Goal: Task Accomplishment & Management: Complete application form

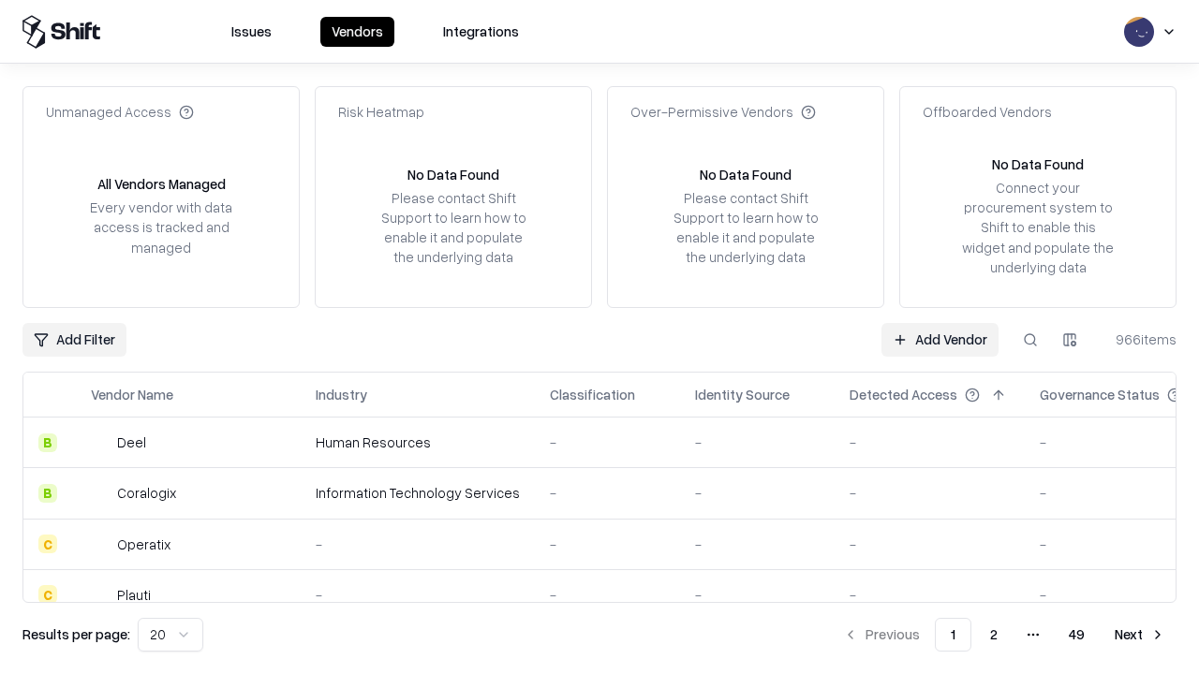
click at [939, 339] on link "Add Vendor" at bounding box center [939, 340] width 117 height 34
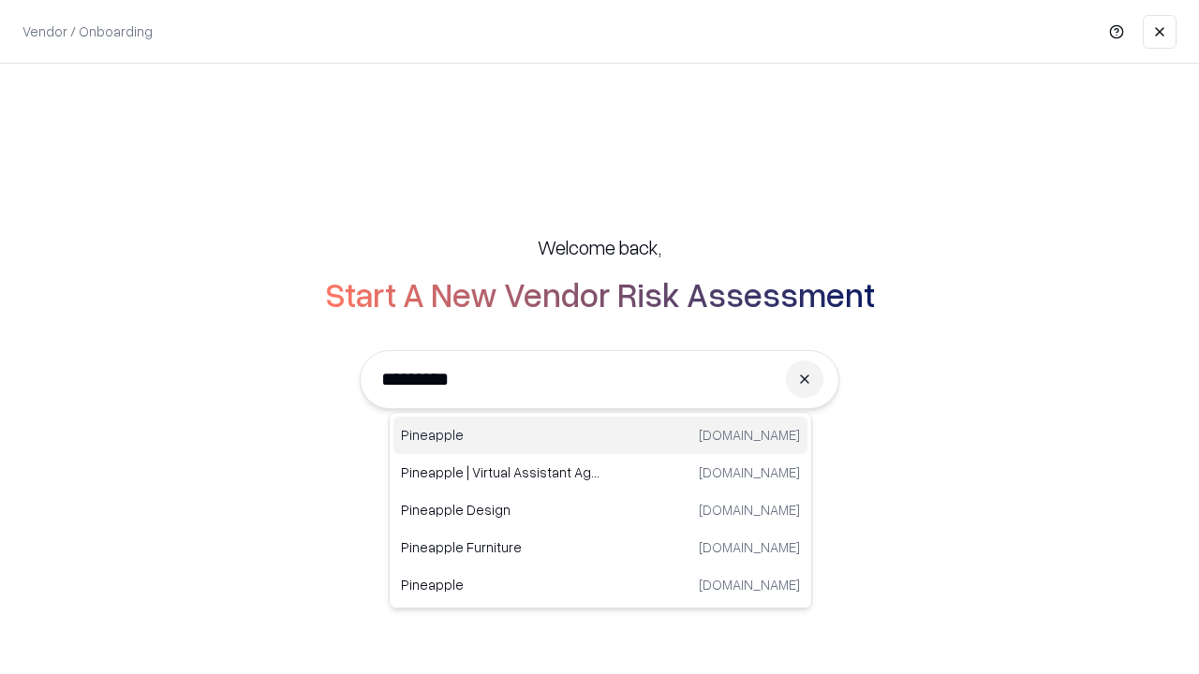
click at [600, 436] on div "Pineapple [DOMAIN_NAME]" at bounding box center [600, 435] width 414 height 37
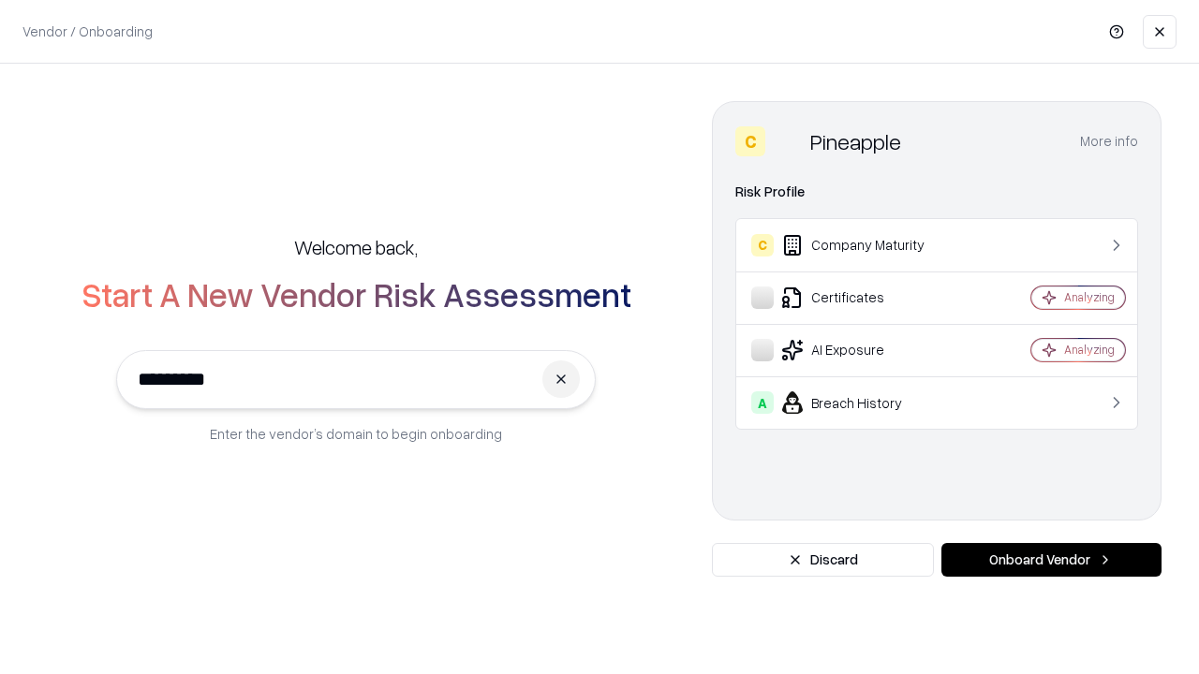
type input "*********"
click at [1051, 560] on button "Onboard Vendor" at bounding box center [1051, 560] width 220 height 34
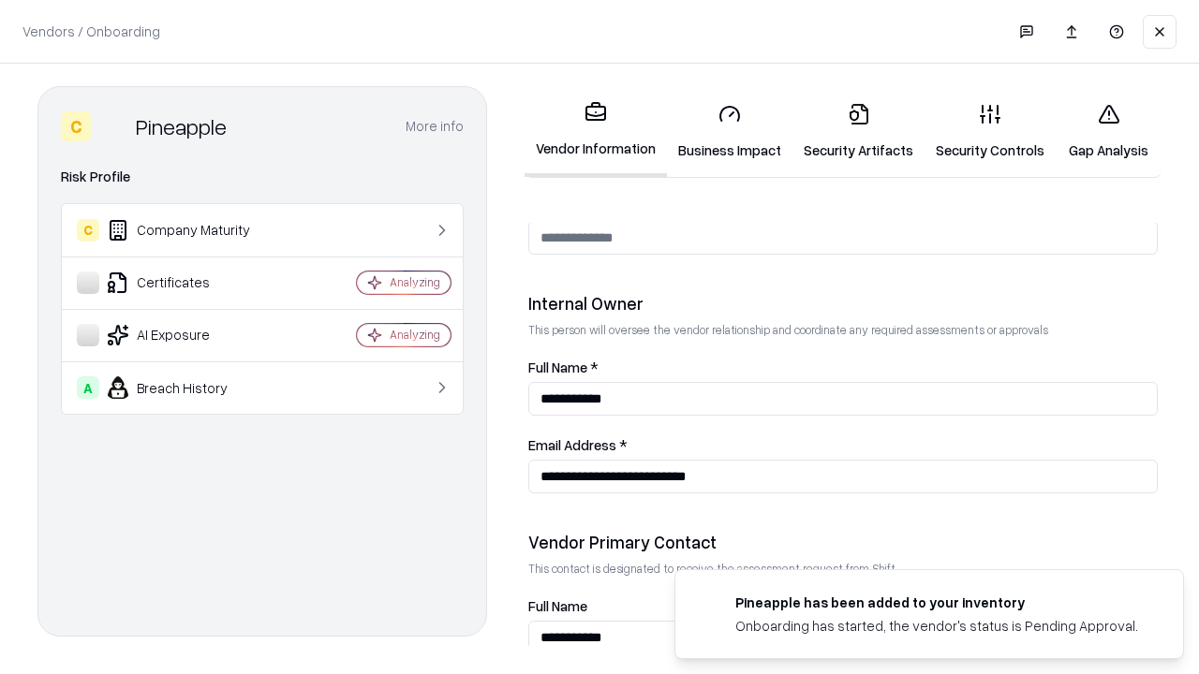
scroll to position [970, 0]
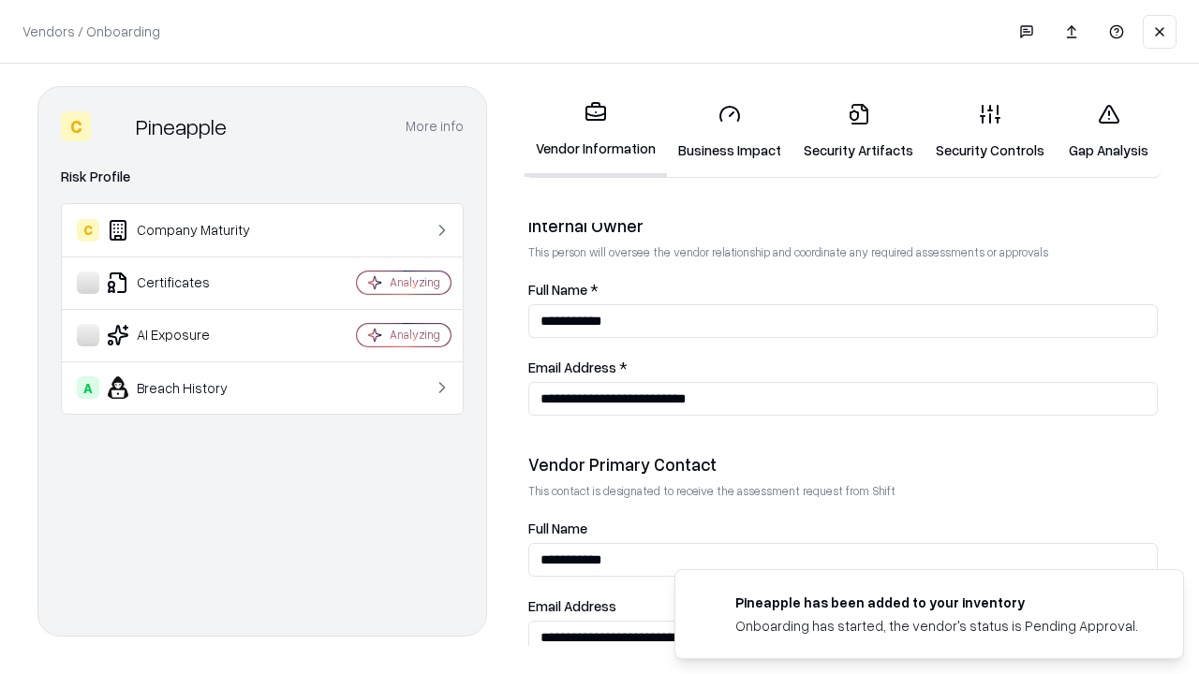
click at [730, 131] on link "Business Impact" at bounding box center [729, 131] width 125 height 87
click at [858, 131] on link "Security Artifacts" at bounding box center [858, 131] width 132 height 87
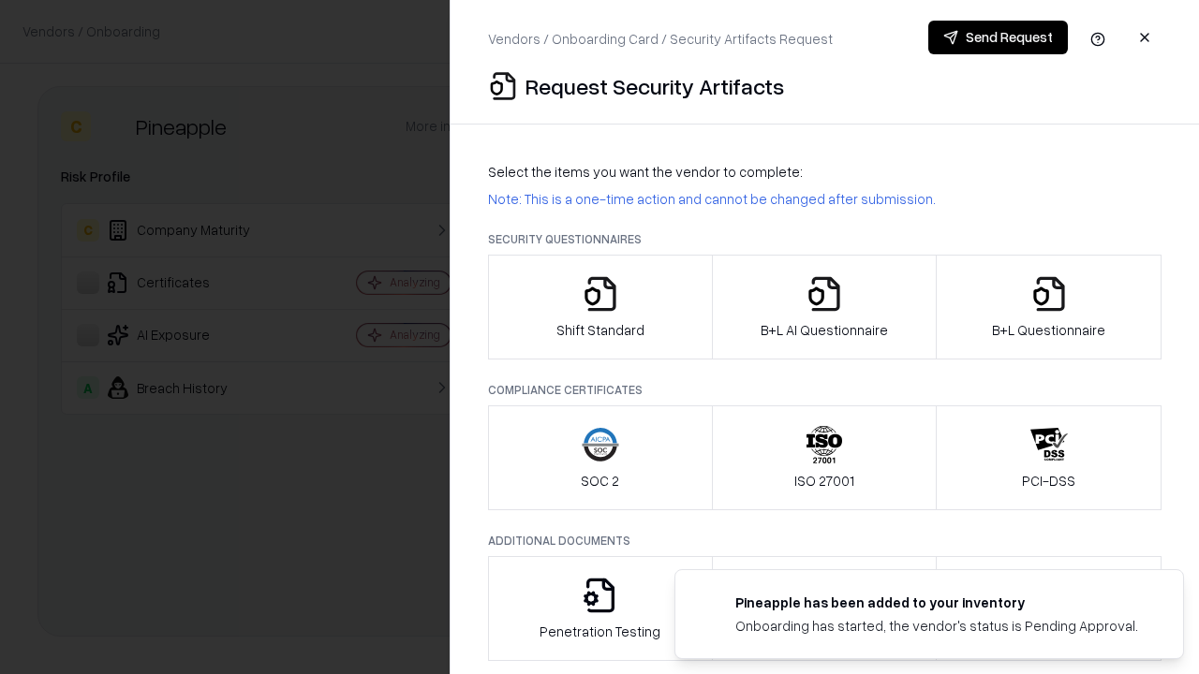
click at [599, 307] on icon "button" at bounding box center [600, 293] width 37 height 37
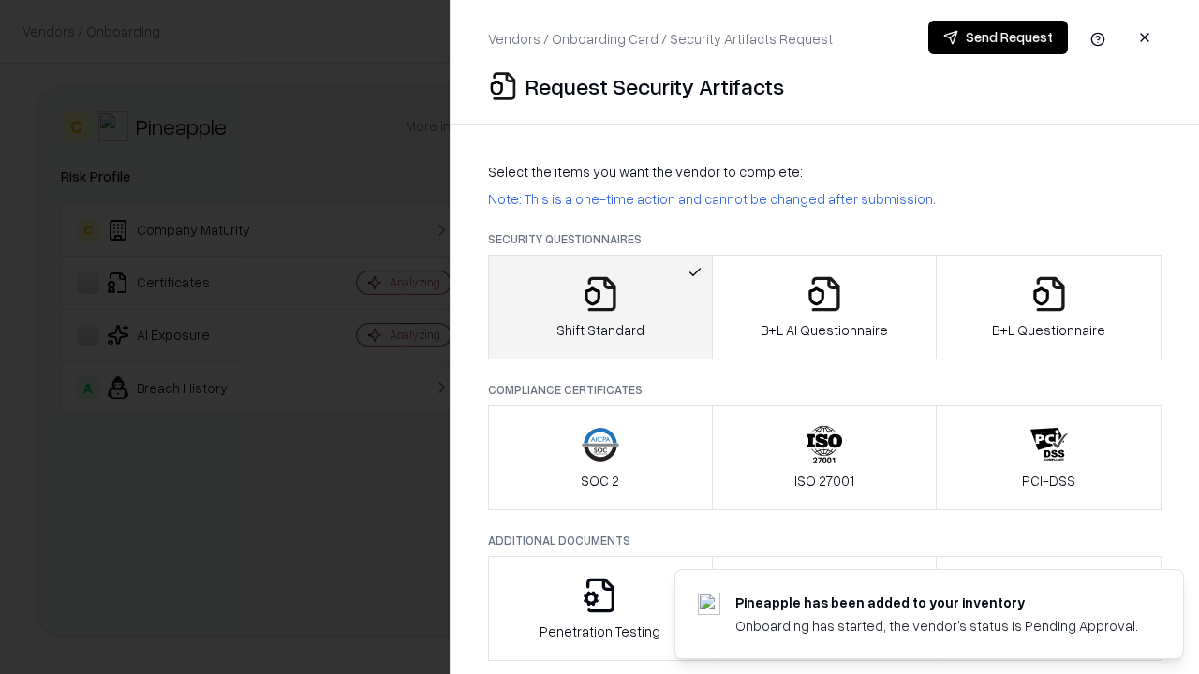
click at [997, 37] on button "Send Request" at bounding box center [998, 38] width 140 height 34
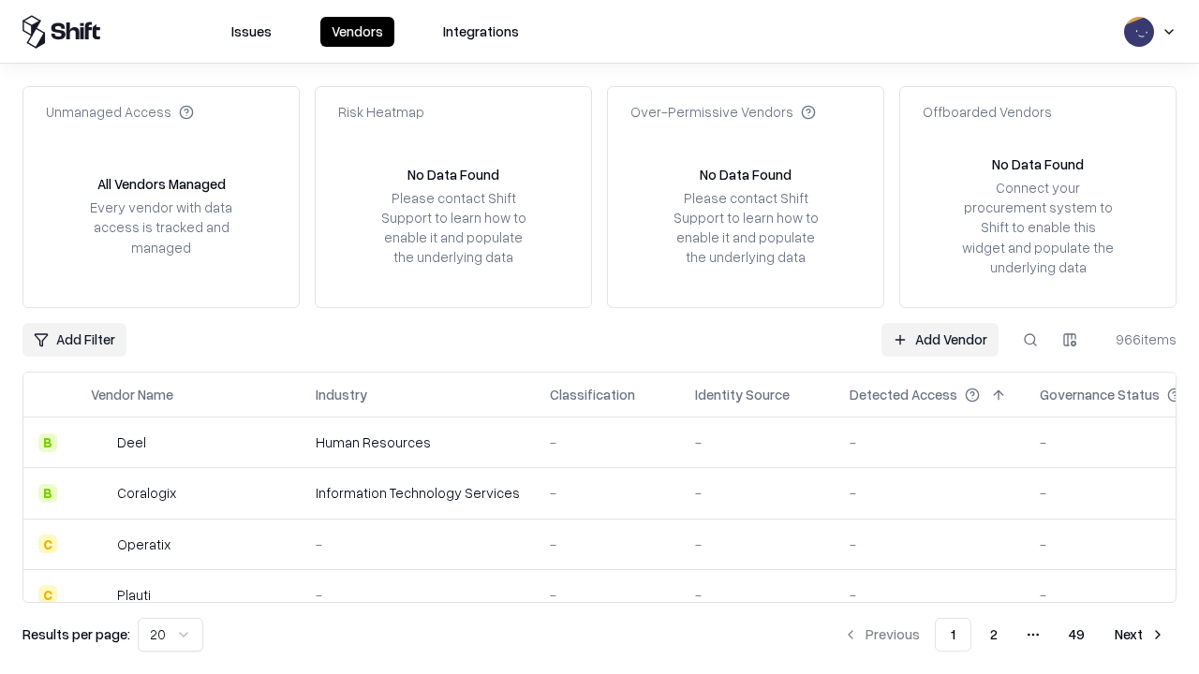
click at [1030, 339] on button at bounding box center [1030, 340] width 34 height 34
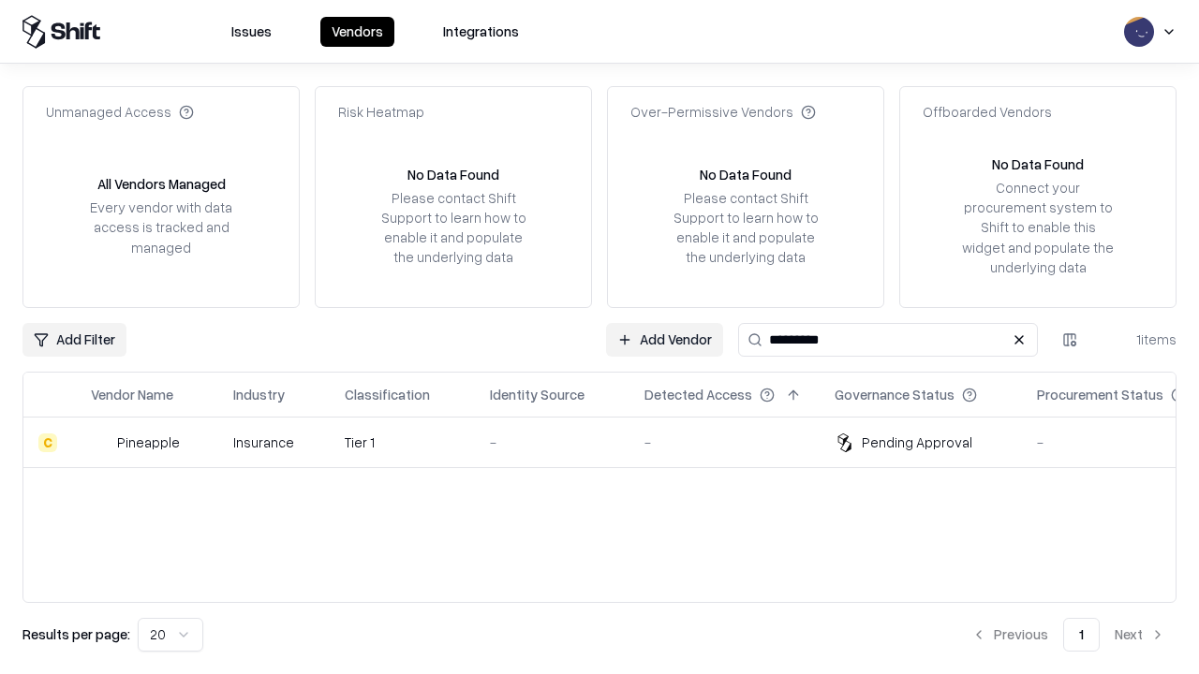
type input "*********"
click at [611, 442] on div "-" at bounding box center [552, 443] width 125 height 20
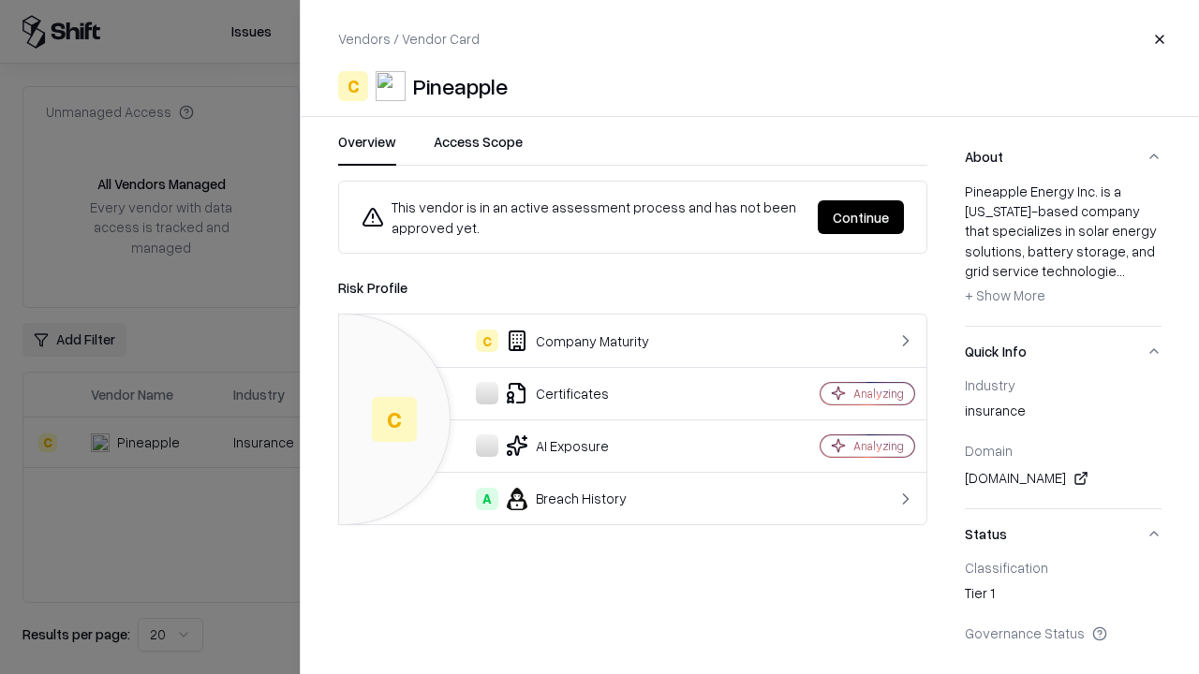
click at [861, 217] on button "Continue" at bounding box center [861, 217] width 86 height 34
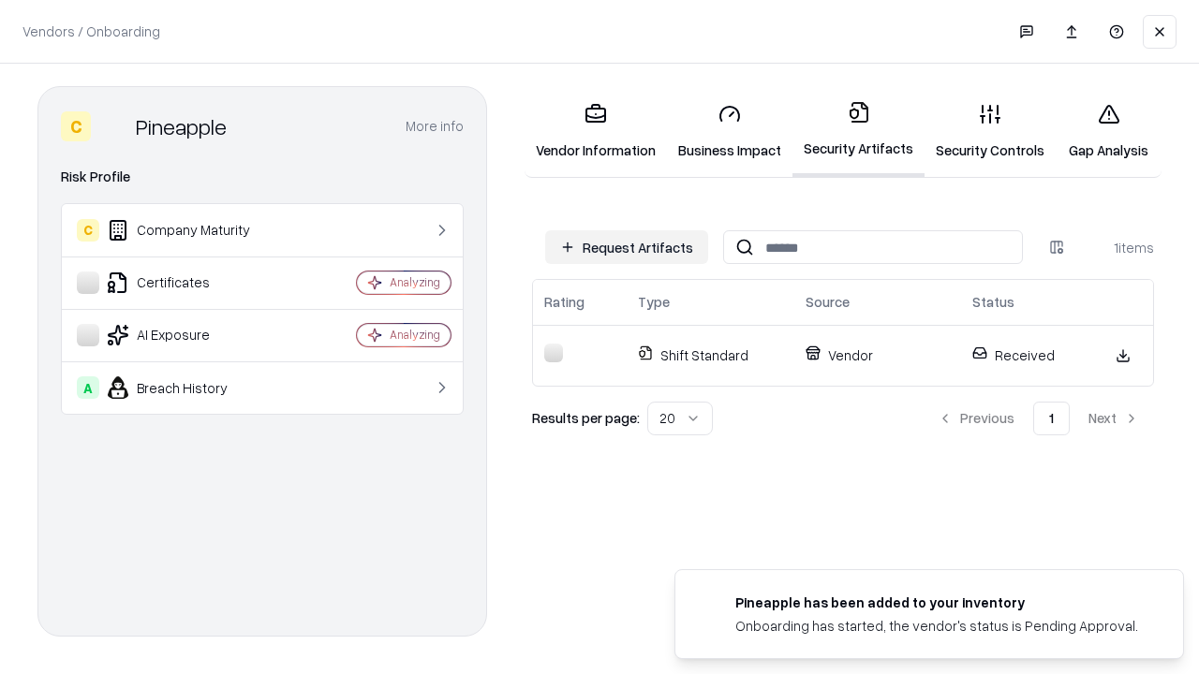
click at [1108, 131] on link "Gap Analysis" at bounding box center [1109, 131] width 106 height 87
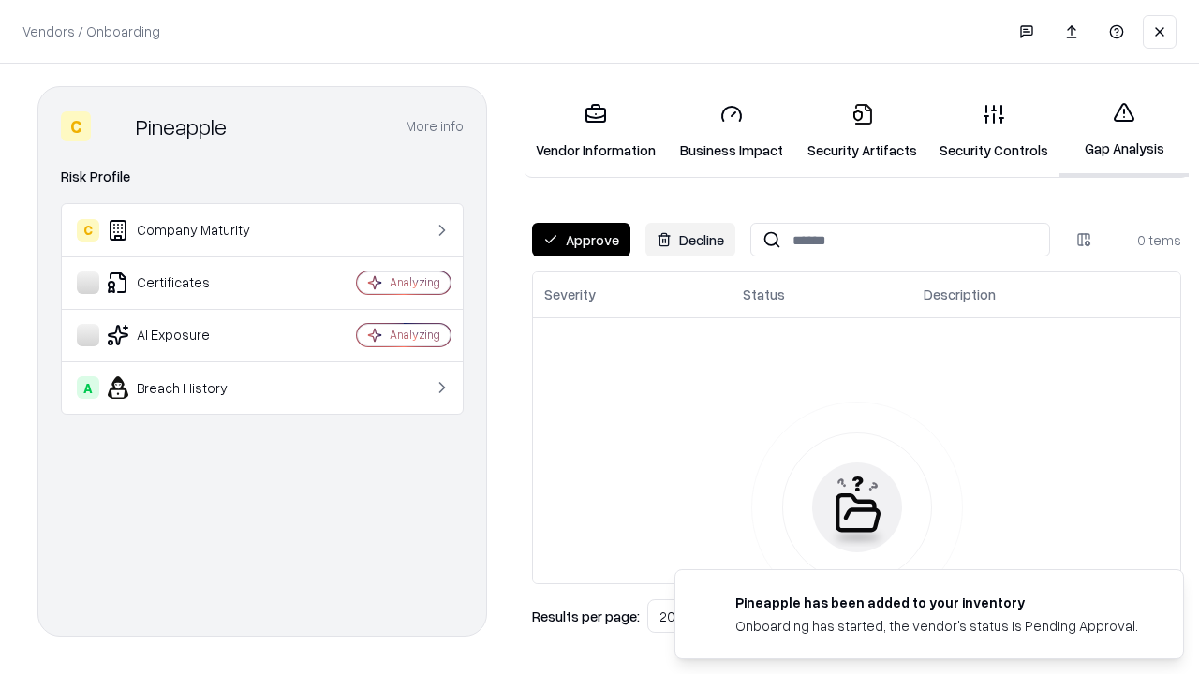
click at [581, 240] on button "Approve" at bounding box center [581, 240] width 98 height 34
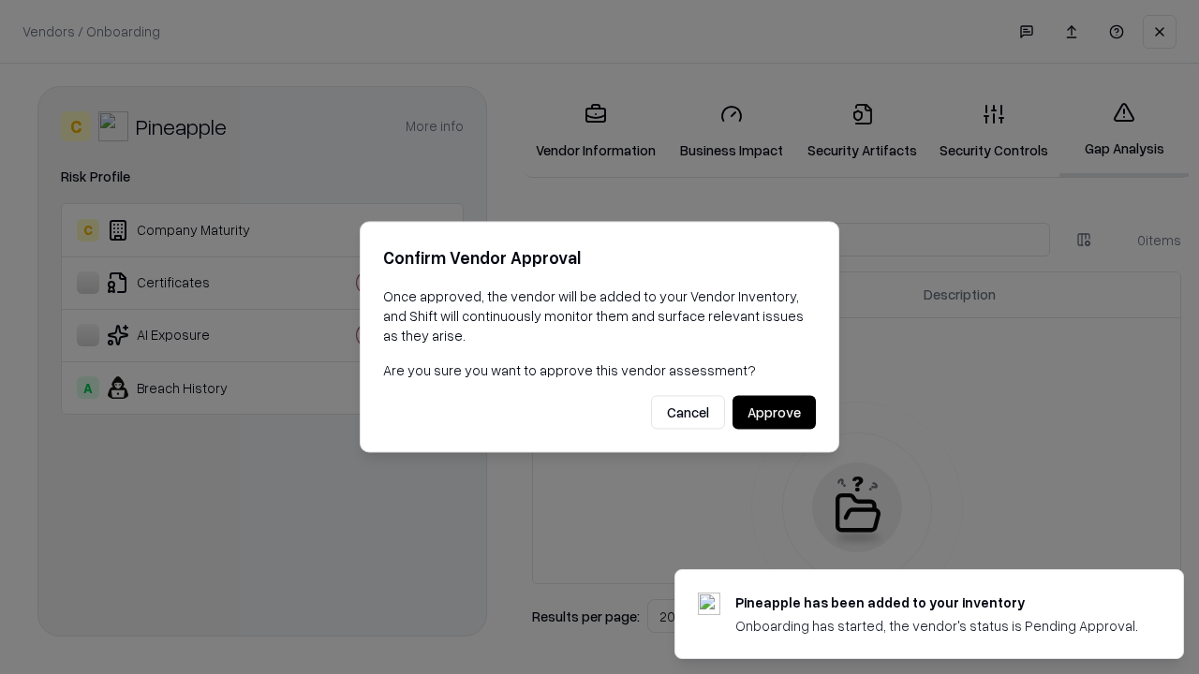
click at [774, 412] on button "Approve" at bounding box center [773, 413] width 83 height 34
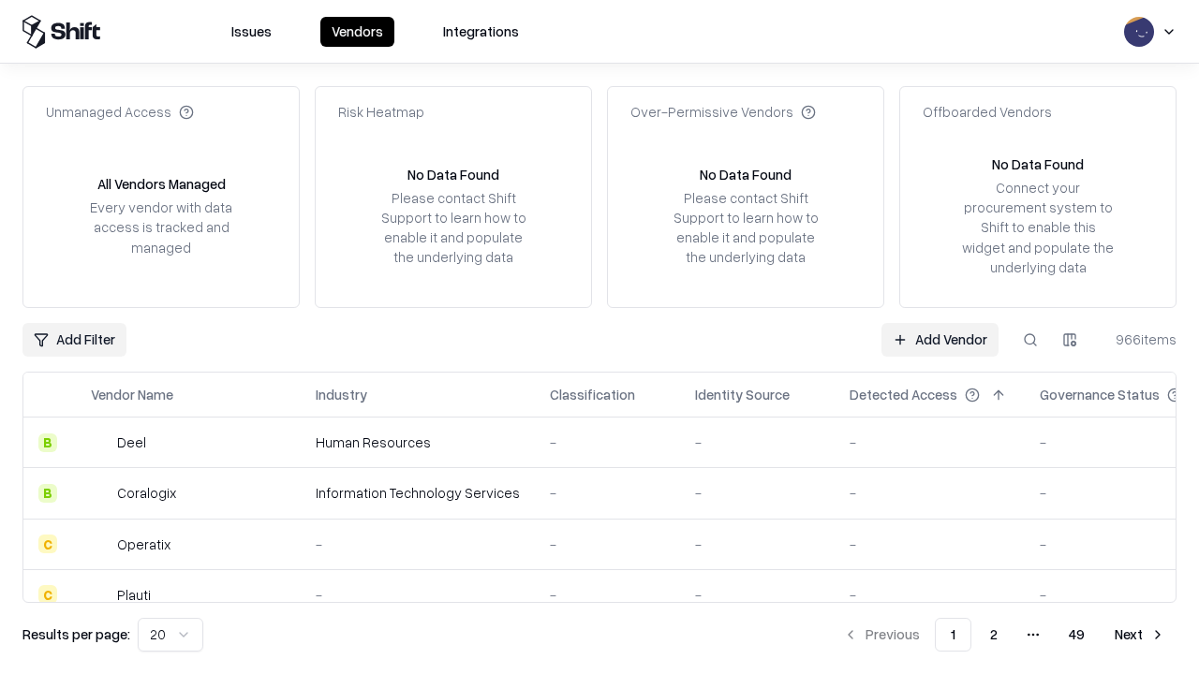
type input "*********"
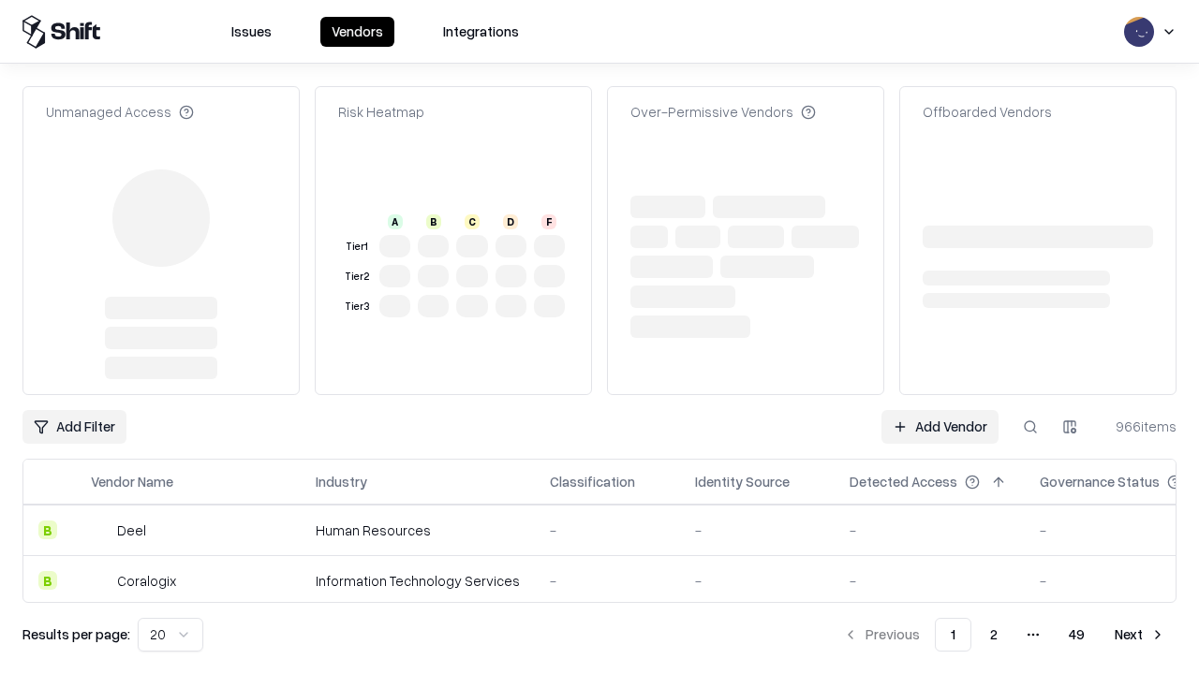
click at [939, 427] on link "Add Vendor" at bounding box center [939, 427] width 117 height 34
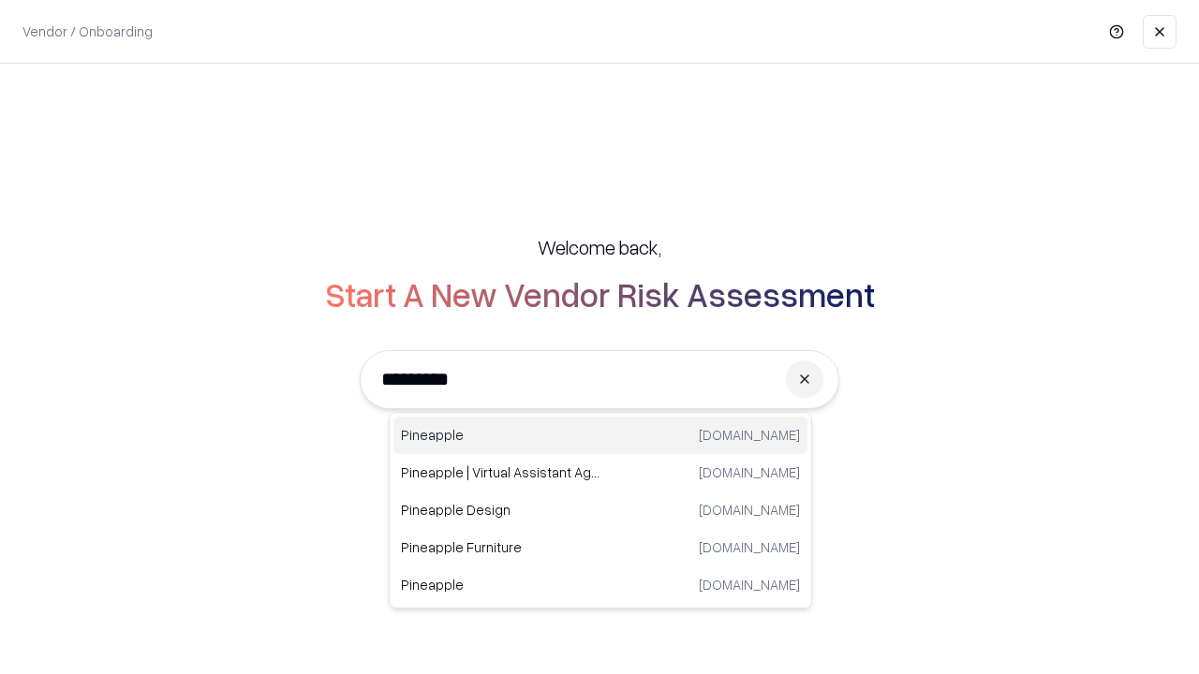
click at [600, 436] on div "Pineapple [DOMAIN_NAME]" at bounding box center [600, 435] width 414 height 37
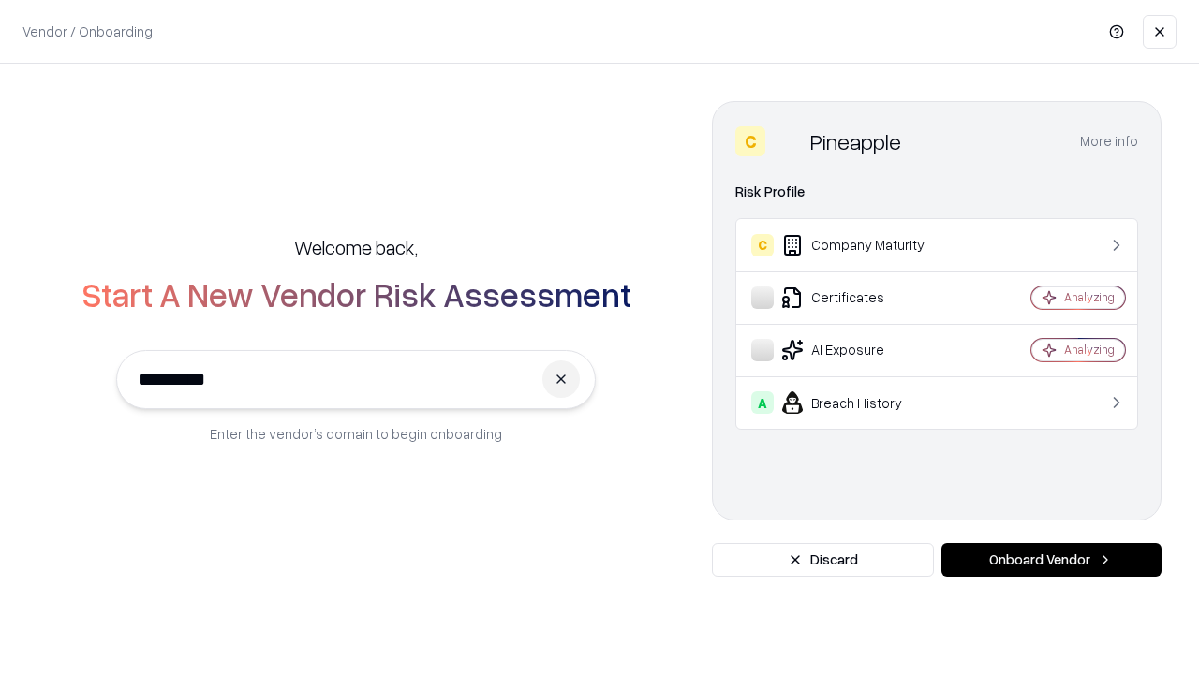
type input "*********"
click at [1051, 560] on button "Onboard Vendor" at bounding box center [1051, 560] width 220 height 34
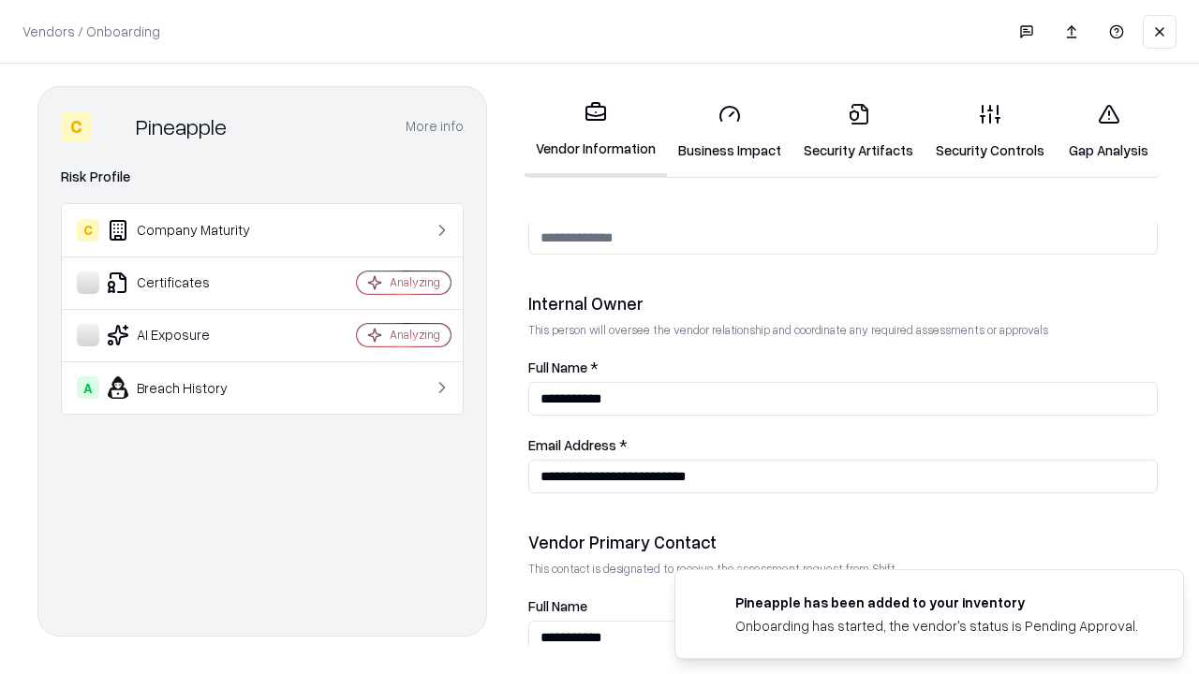
scroll to position [970, 0]
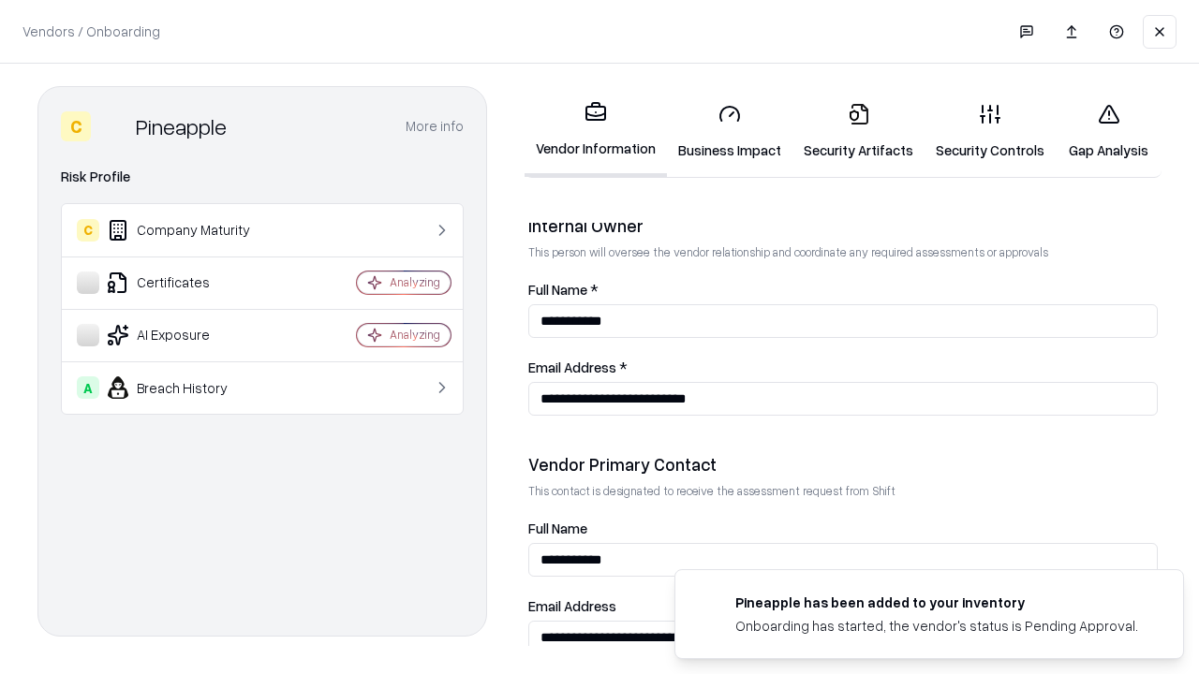
click at [1108, 131] on link "Gap Analysis" at bounding box center [1109, 131] width 106 height 87
